Goal: Communication & Community: Answer question/provide support

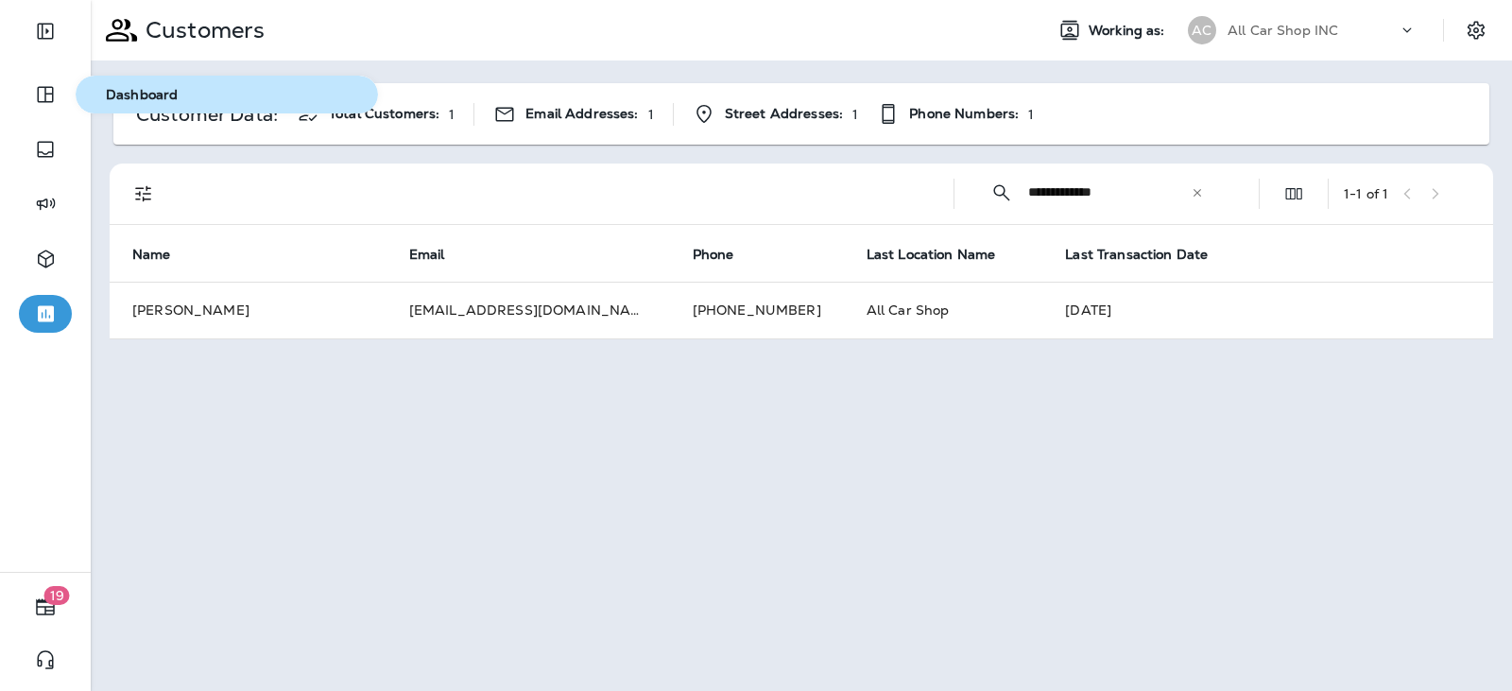
click at [142, 87] on span "Dashboard" at bounding box center [226, 95] width 287 height 16
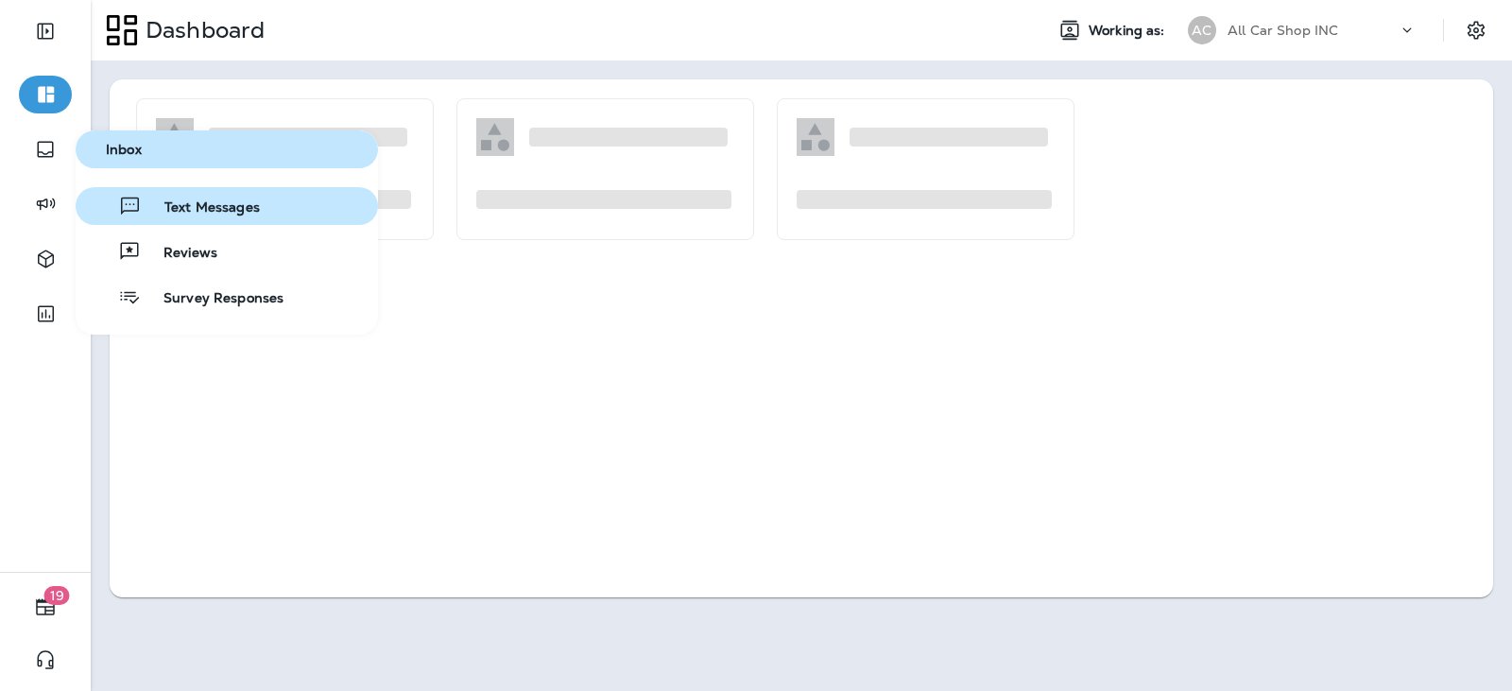
click at [215, 204] on span "Text Messages" at bounding box center [201, 208] width 118 height 18
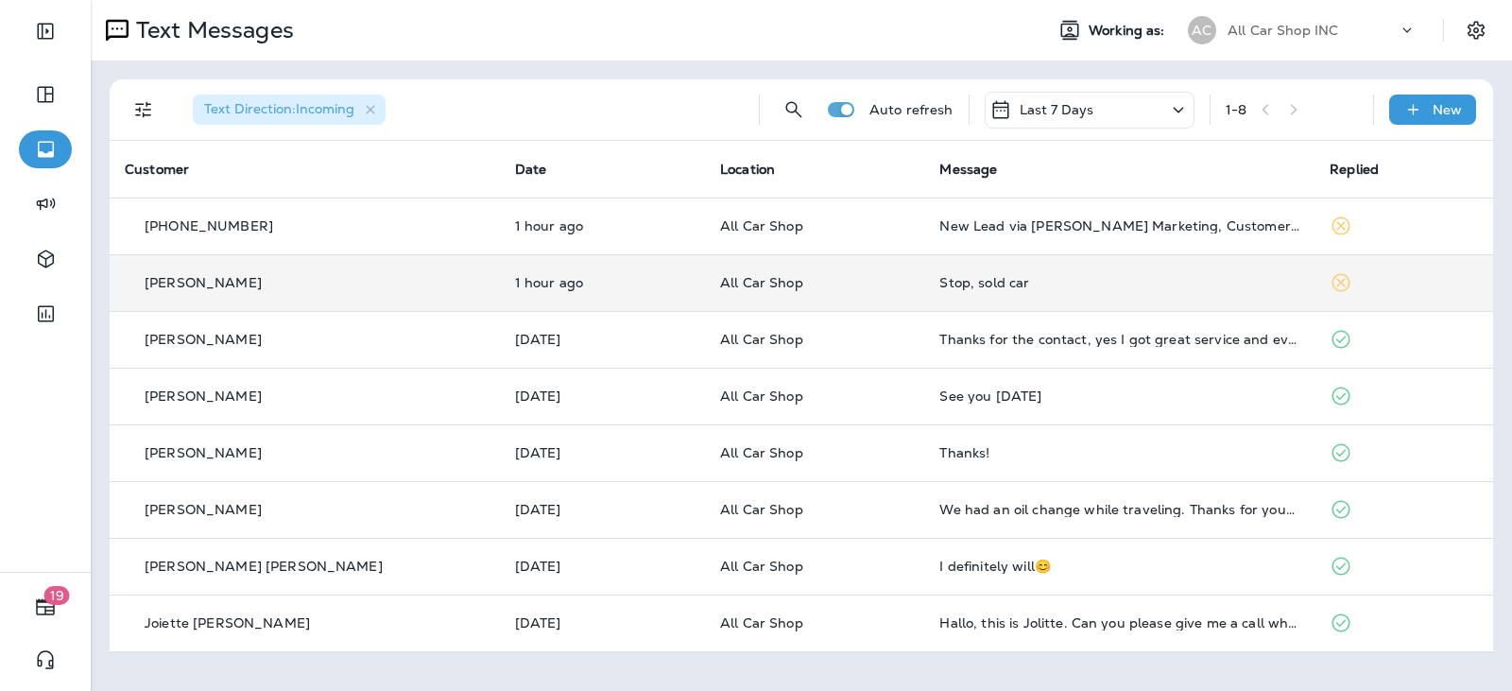
click at [1020, 282] on div "Stop, sold car" at bounding box center [1119, 282] width 360 height 15
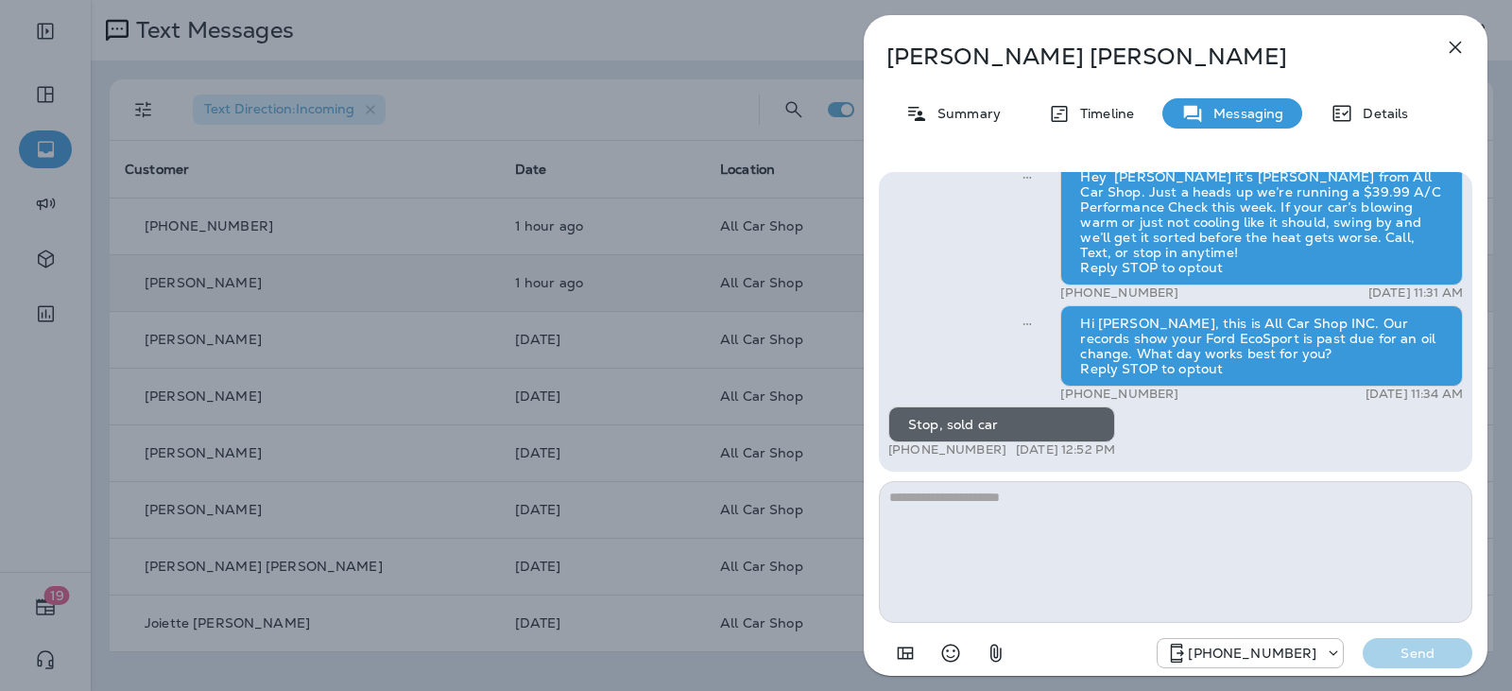
click at [1442, 62] on div "[PERSON_NAME] Summary Timeline Messaging Details Hi [PERSON_NAME], this is [PER…" at bounding box center [1175, 351] width 624 height 672
click at [1452, 53] on icon "button" at bounding box center [1455, 47] width 23 height 23
